Goal: Task Accomplishment & Management: Manage account settings

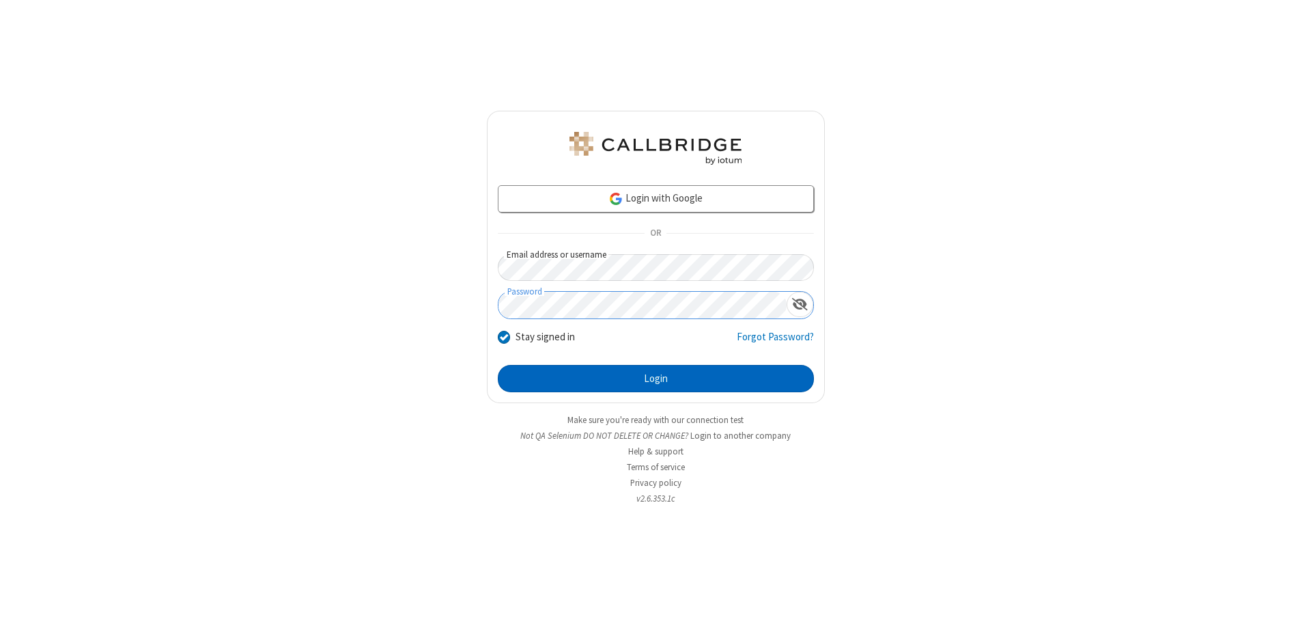
click at [656, 378] on button "Login" at bounding box center [656, 378] width 316 height 27
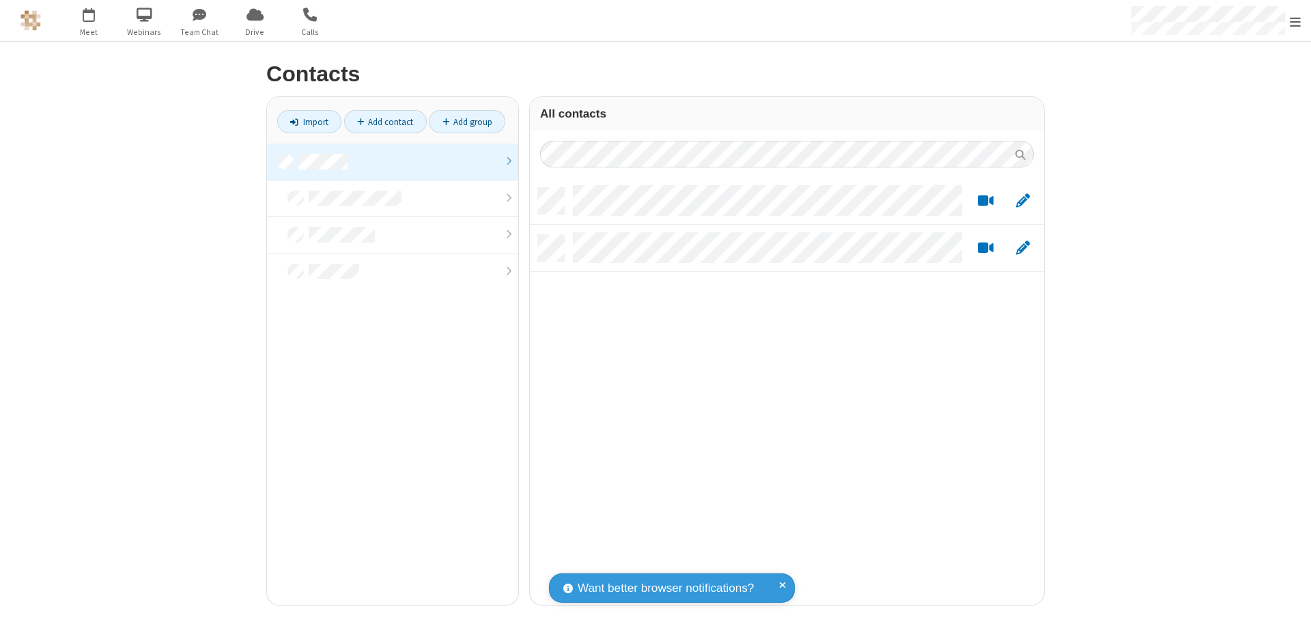
scroll to position [417, 504]
click at [393, 161] on link at bounding box center [392, 161] width 251 height 37
click at [385, 122] on link "Add contact" at bounding box center [385, 121] width 83 height 23
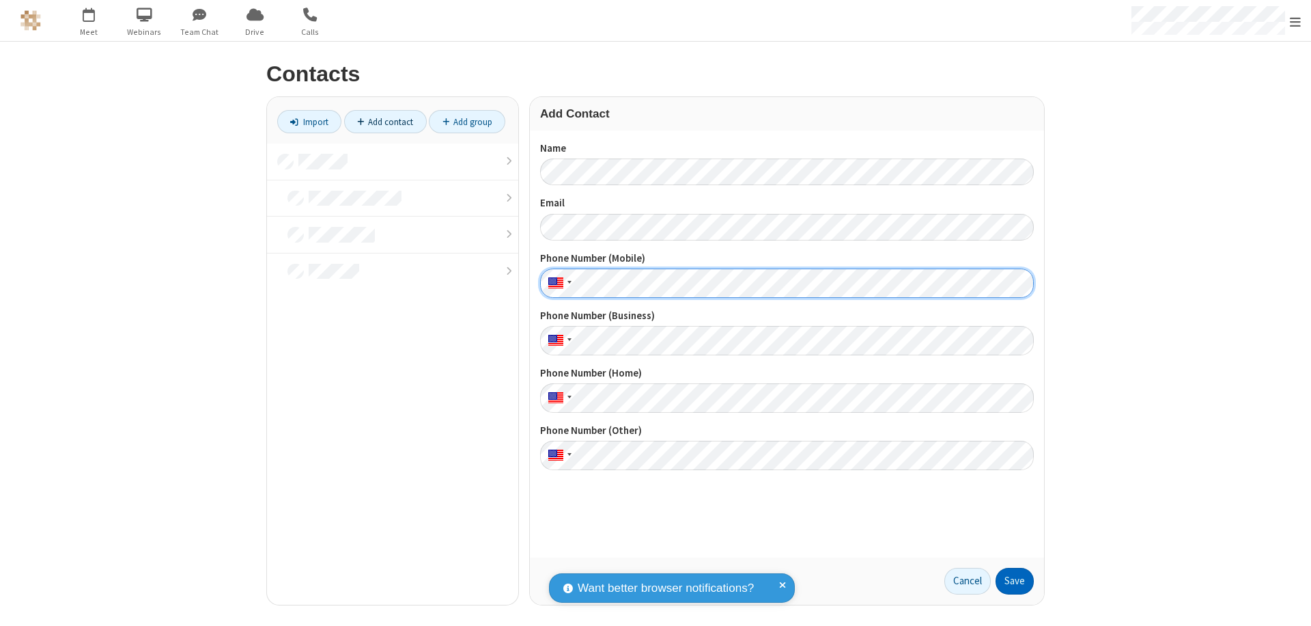
click at [1015, 581] on button "Save" at bounding box center [1015, 581] width 38 height 27
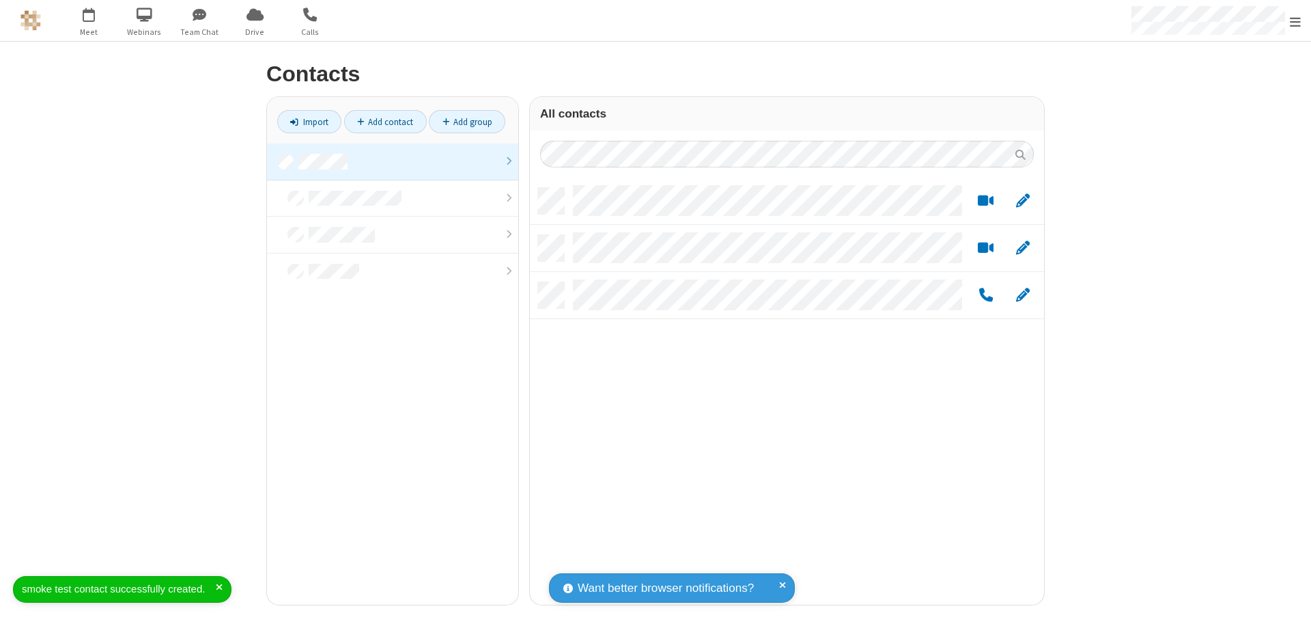
scroll to position [417, 504]
